Goal: Transaction & Acquisition: Purchase product/service

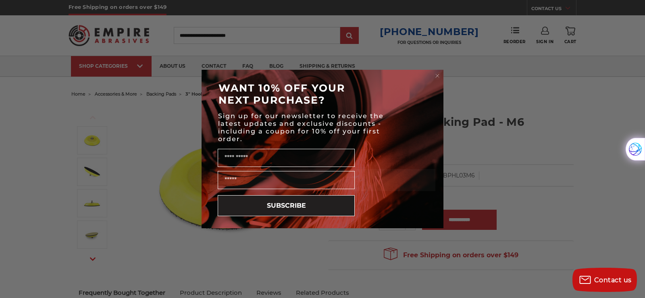
click at [436, 77] on circle "Close dialog" at bounding box center [438, 76] width 8 height 8
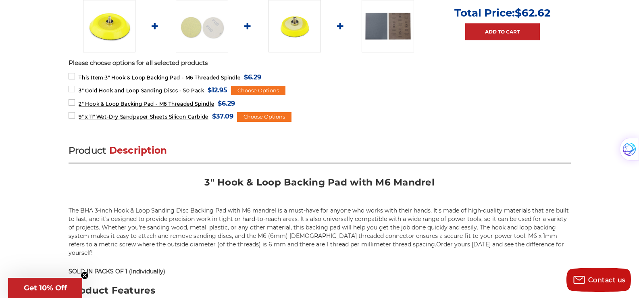
scroll to position [363, 0]
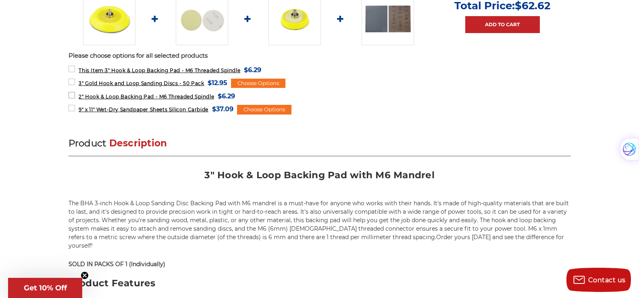
click at [186, 95] on span "2" Hook & Loop Backing Pad - M6 Threaded Spindle" at bounding box center [147, 97] width 136 height 6
click at [73, 70] on label "This Item: 3" Hook & Loop Backing Pad - M6 Threaded Spindle MSRP: Was: Now: $6.…" at bounding box center [165, 70] width 193 height 11
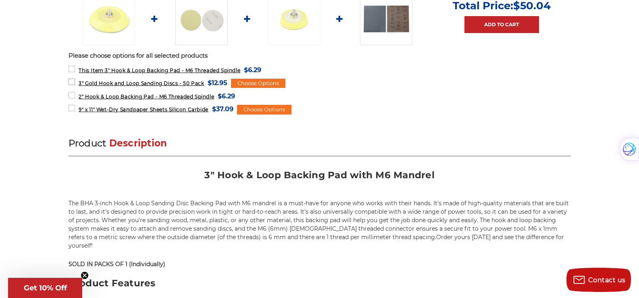
click at [73, 82] on label "3" Gold Hook and Loop Sanding Discs - 50 Pack MSRP: Was: Now: $12.95 (You save )" at bounding box center [148, 82] width 159 height 11
click at [71, 109] on label "9" x 11" Wet-Dry Sandpaper Sheets Silicon Carbide MSRP: Was: Now: $37.09 (You s…" at bounding box center [151, 109] width 165 height 11
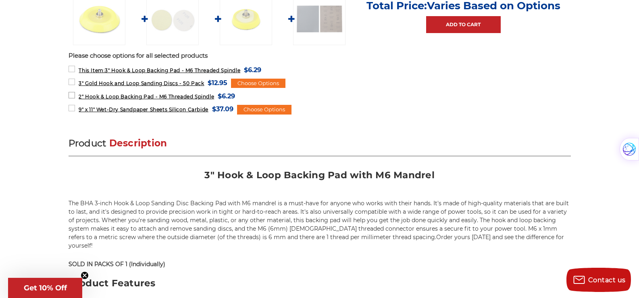
click at [71, 96] on label "2" Hook & Loop Backing Pad - M6 Threaded Spindle MSRP: Was: Now: $6.29 (You sav…" at bounding box center [152, 96] width 167 height 11
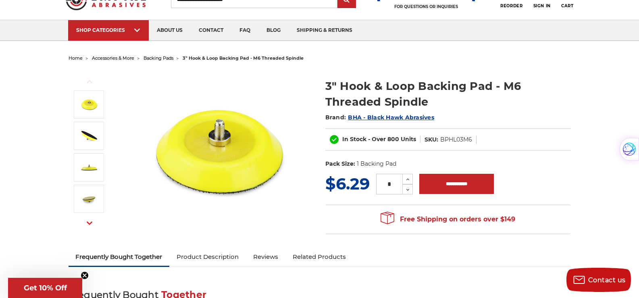
scroll to position [0, 0]
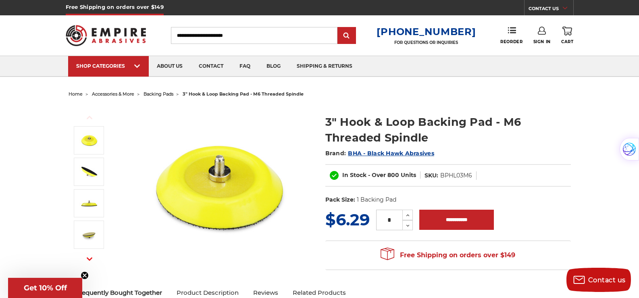
click at [186, 35] on input "Search" at bounding box center [254, 35] width 167 height 17
click at [182, 32] on input "Search" at bounding box center [254, 35] width 167 height 17
click at [182, 35] on input "Search" at bounding box center [254, 35] width 167 height 17
click at [237, 193] on img at bounding box center [218, 186] width 161 height 161
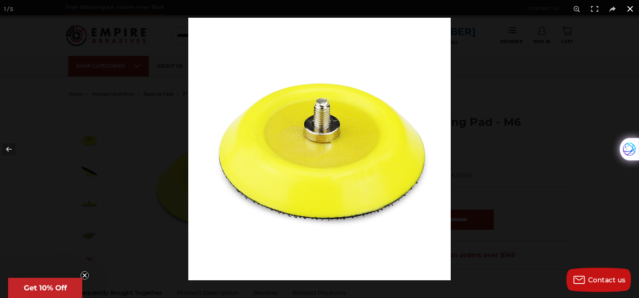
click at [630, 8] on button at bounding box center [631, 9] width 18 height 18
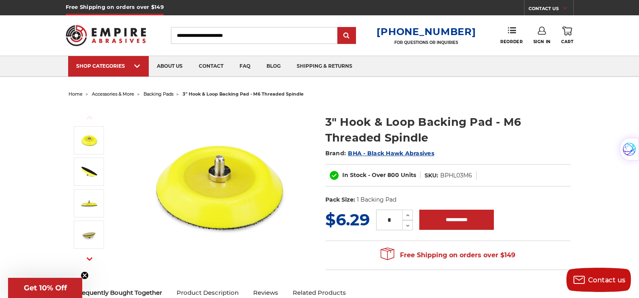
click at [186, 37] on input "Search" at bounding box center [254, 35] width 167 height 17
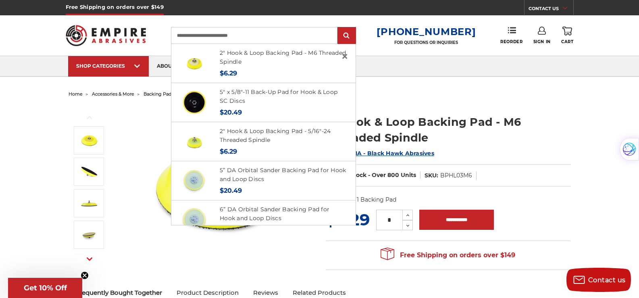
type input "**********"
click at [339, 28] on input "submit" at bounding box center [347, 36] width 16 height 16
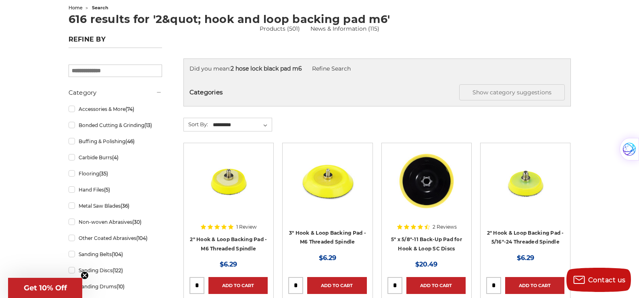
scroll to position [121, 0]
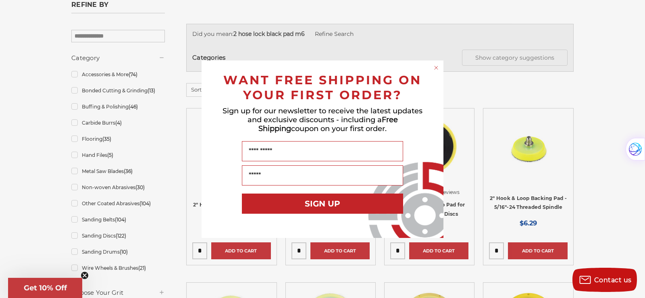
click at [602, 73] on div "Close dialog WANT FREE SHIPPING ON YOUR FIRST ORDER? Sign up for our newsletter…" at bounding box center [322, 149] width 645 height 298
click at [434, 66] on circle "Close dialog" at bounding box center [437, 68] width 8 height 8
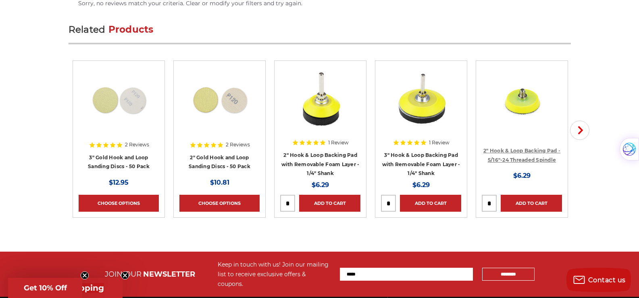
scroll to position [1210, 0]
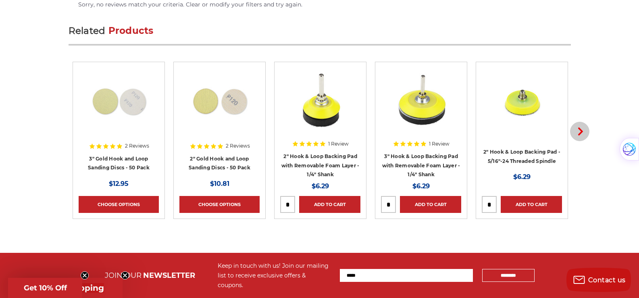
click at [580, 122] on button "Next" at bounding box center [579, 131] width 19 height 19
